Goal: Task Accomplishment & Management: Manage account settings

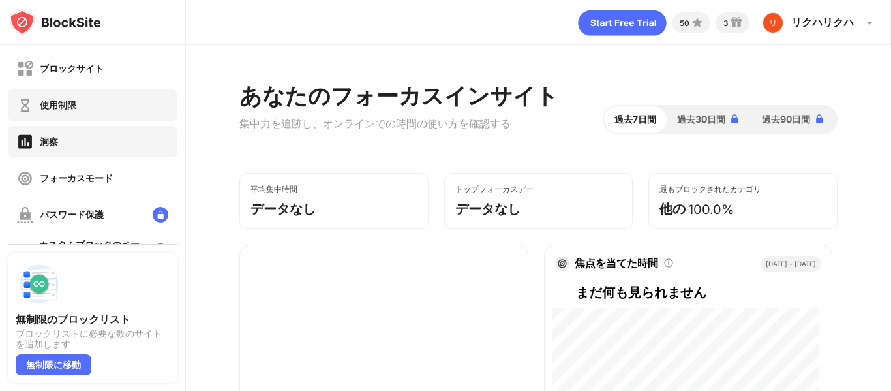
click at [125, 117] on div "使用制限" at bounding box center [93, 104] width 170 height 31
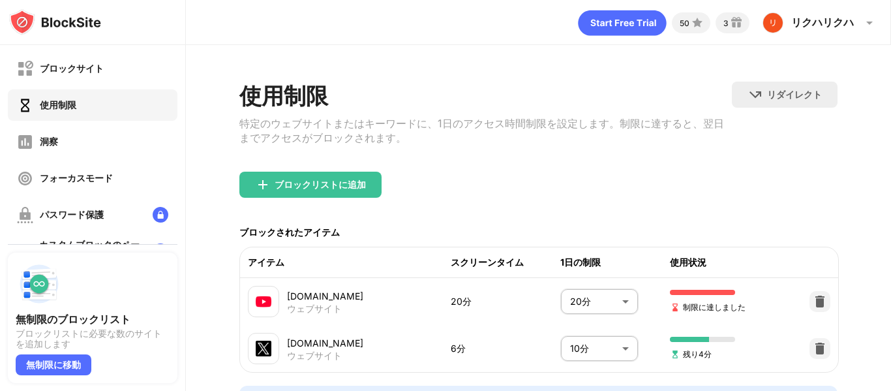
click at [607, 292] on body "ブロックサイト 使用制限 洞察 フォーカスモード パスワード保護 カスタムブロックのページ 設定 情報 ブロッキング 他のデバイスと同期する 無効になっていま…" at bounding box center [445, 195] width 891 height 391
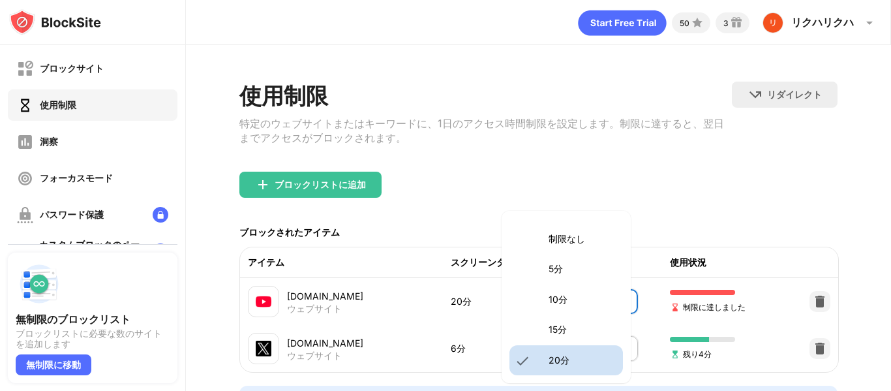
click at [548, 329] on font "15分" at bounding box center [557, 328] width 18 height 11
type input "**"
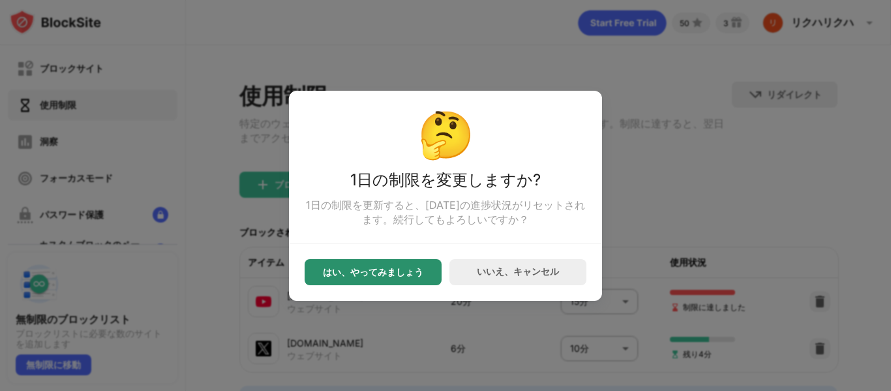
click at [338, 270] on div "はい、やってみましょう" at bounding box center [373, 272] width 137 height 26
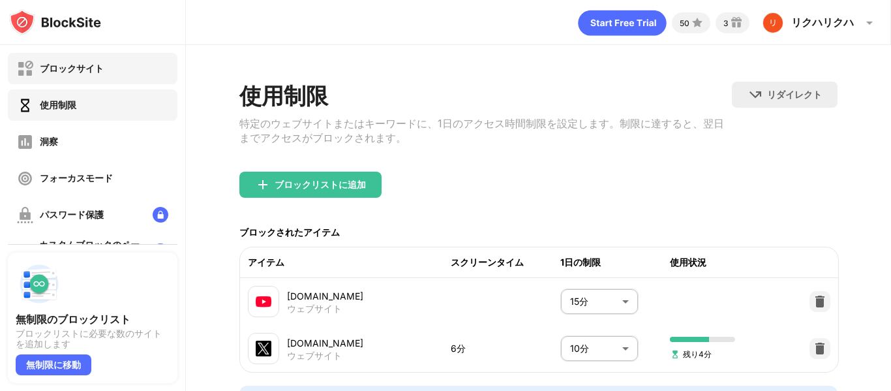
click at [78, 61] on div "ブロックサイト" at bounding box center [60, 69] width 87 height 16
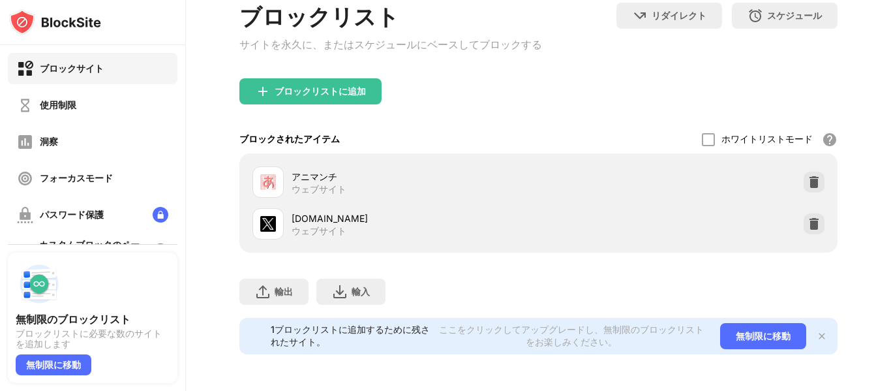
scroll to position [93, 0]
click at [63, 110] on font "使用制限" at bounding box center [58, 104] width 37 height 11
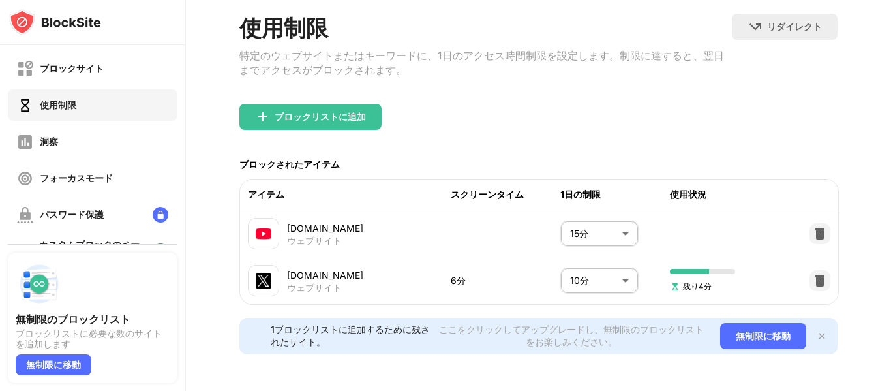
scroll to position [88, 0]
click at [592, 258] on body "ブロックサイト 使用制限 洞察 フォーカスモード パスワード保護 カスタムブロックのページ 設定 情報 ブロッキング 他のデバイスと同期する 無効になっていま…" at bounding box center [445, 195] width 891 height 391
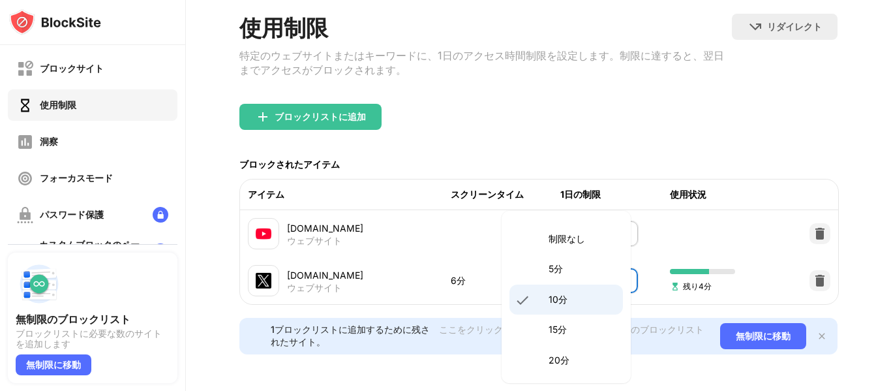
click at [573, 272] on p "5分" at bounding box center [581, 269] width 67 height 14
type input "*"
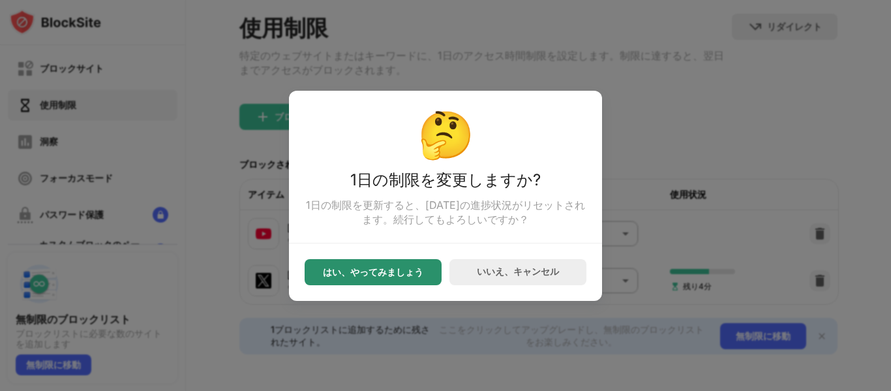
click at [389, 274] on font "はい、やってみましょう" at bounding box center [373, 271] width 100 height 11
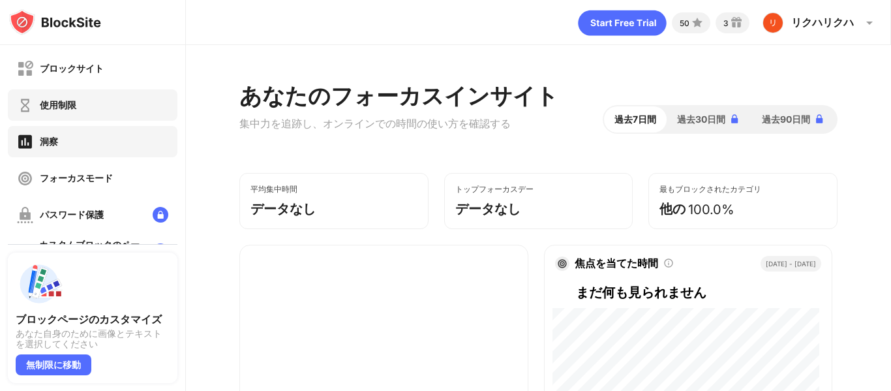
click at [101, 110] on div "使用制限" at bounding box center [93, 104] width 170 height 31
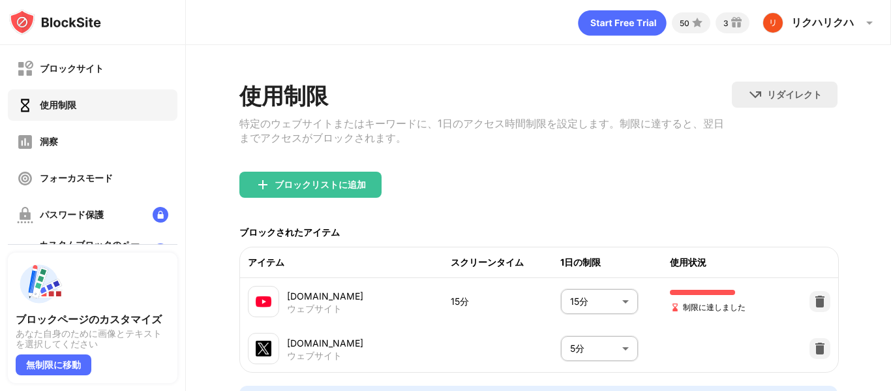
click at [598, 308] on body "ブロックサイト 使用制限 洞察 フォーカスモード パスワード保護 カスタムブロックのページ 設定 情報 ブロッキング 他のデバイスと同期する 無効になっていま…" at bounding box center [445, 195] width 891 height 391
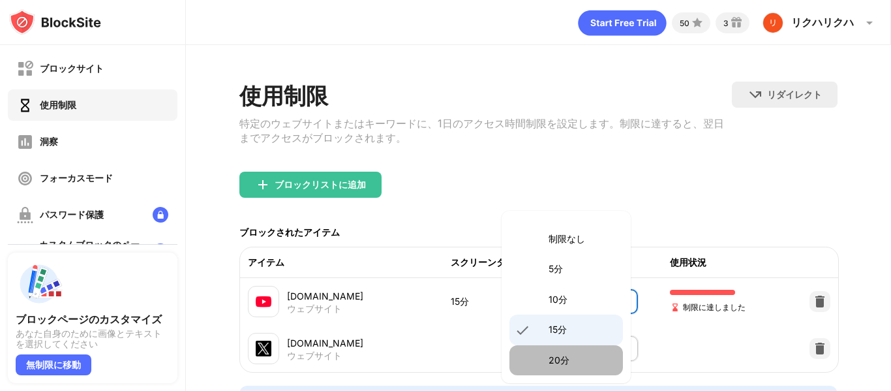
click at [576, 352] on li "20分" at bounding box center [565, 360] width 113 height 30
type input "**"
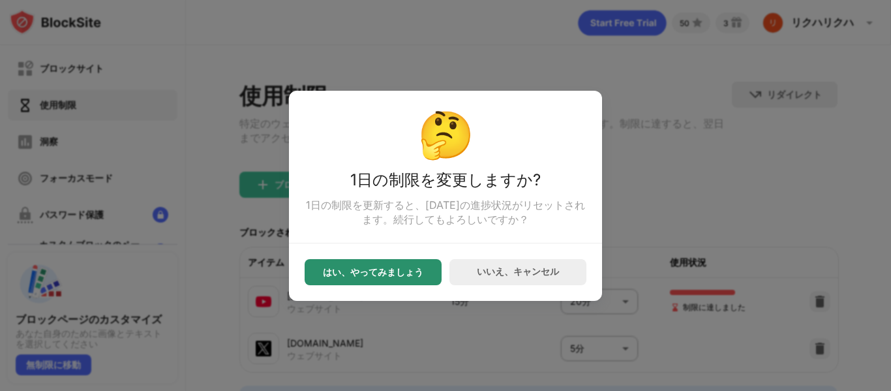
click at [410, 277] on font "はい、やってみましょう" at bounding box center [373, 271] width 100 height 11
